Goal: Navigation & Orientation: Go to known website

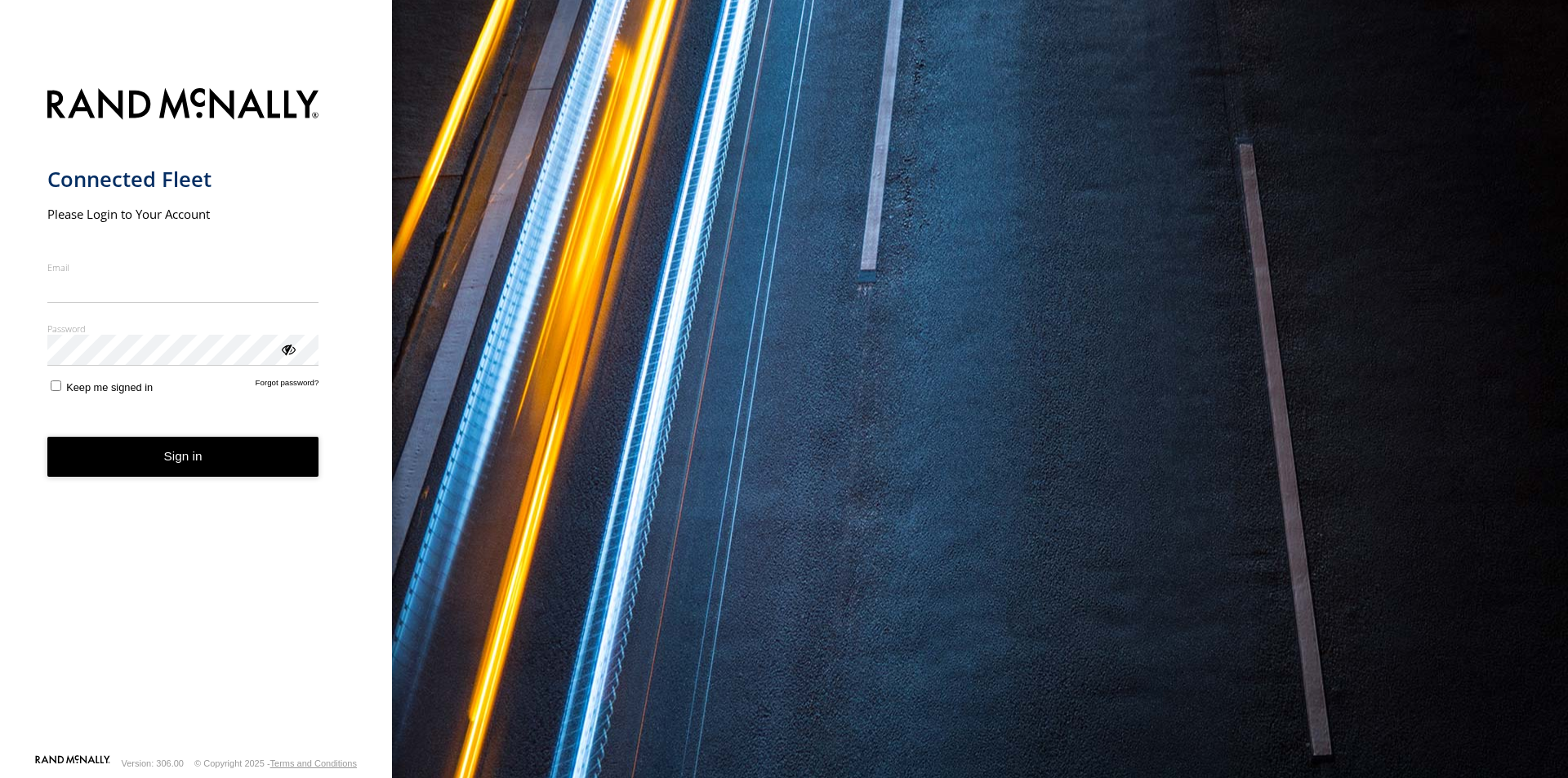
click at [93, 299] on input "Email" at bounding box center [183, 287] width 272 height 29
type input "**********"
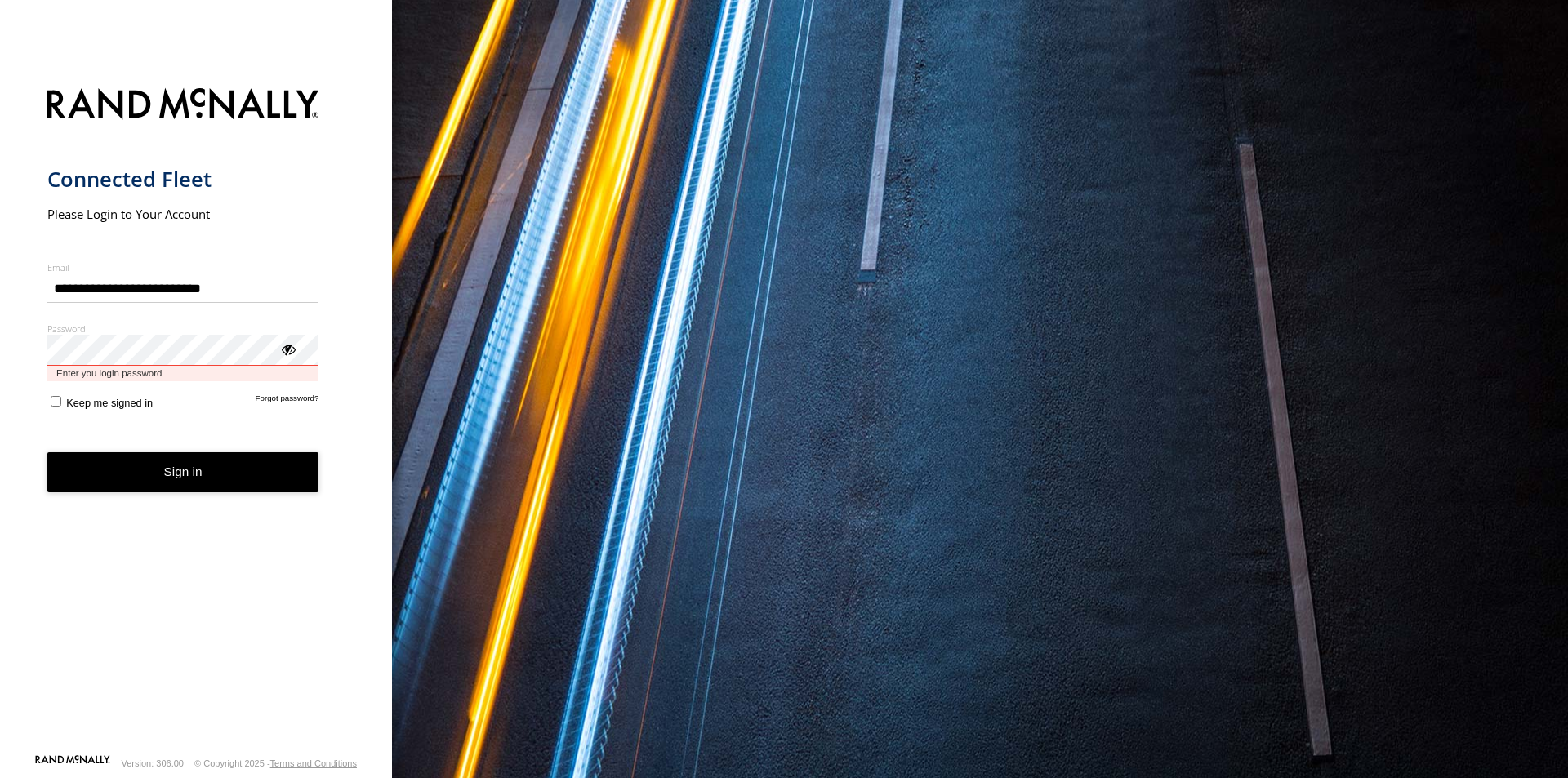
click at [47, 453] on button "Sign in" at bounding box center [183, 473] width 272 height 40
